Goal: Check status: Check status

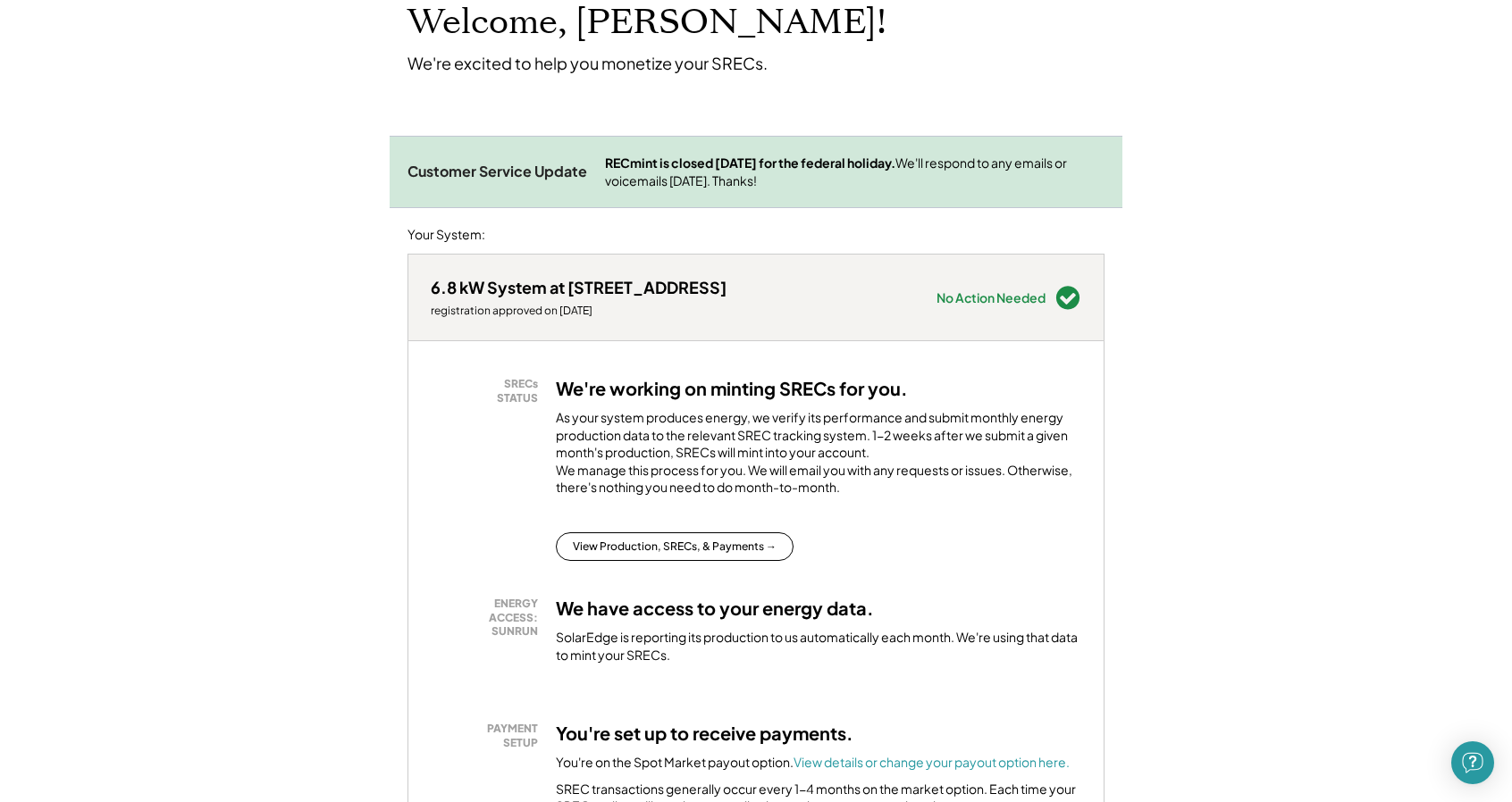
scroll to position [268, 0]
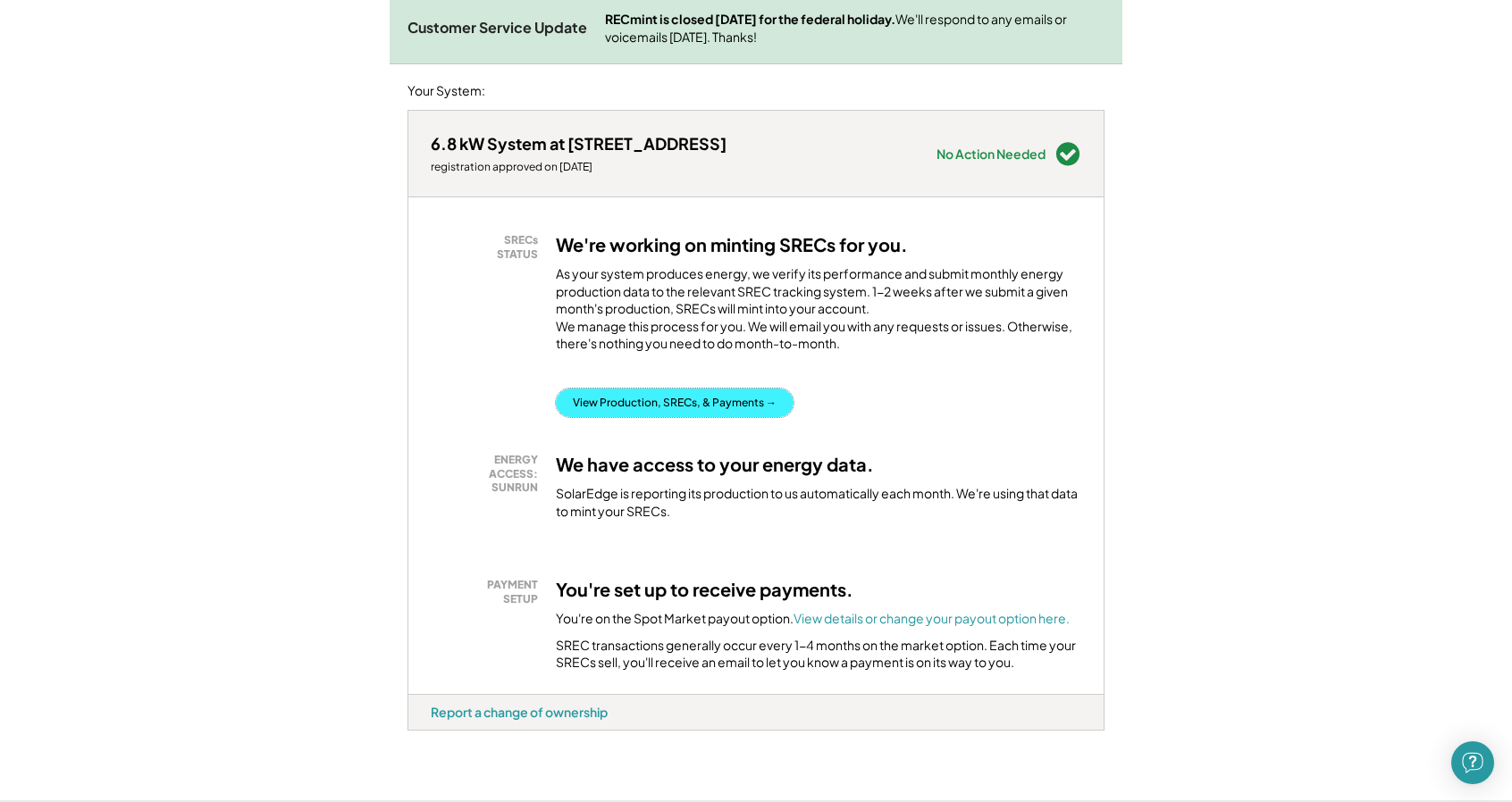
click at [716, 416] on button "View Production, SRECs, & Payments →" at bounding box center [674, 403] width 238 height 29
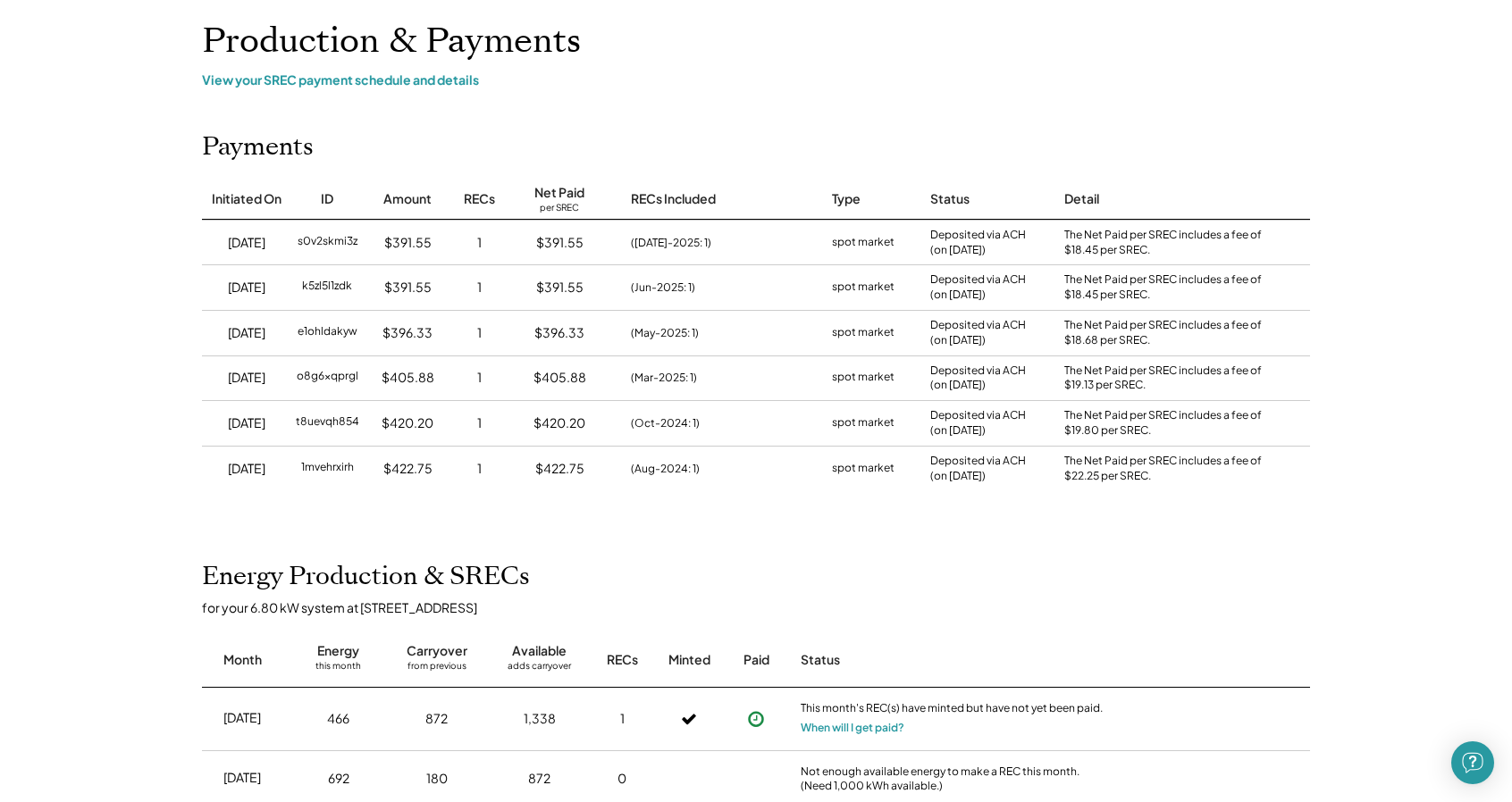
scroll to position [268, 0]
